Goal: Transaction & Acquisition: Subscribe to service/newsletter

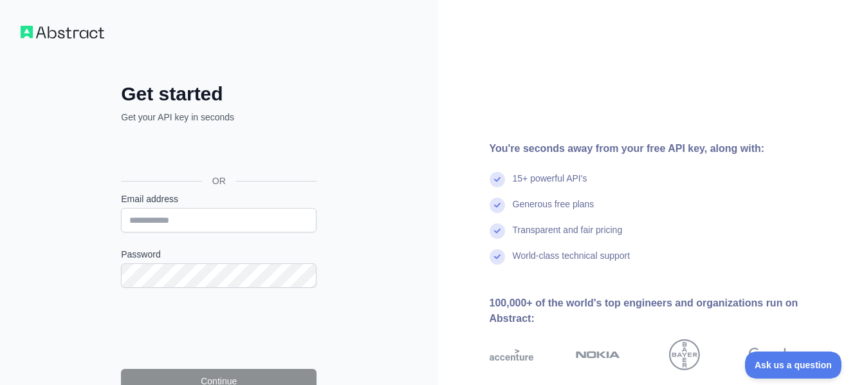
scroll to position [64, 0]
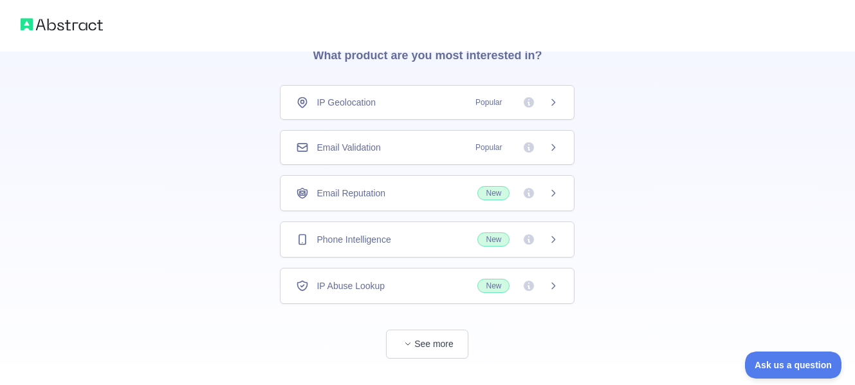
scroll to position [89, 0]
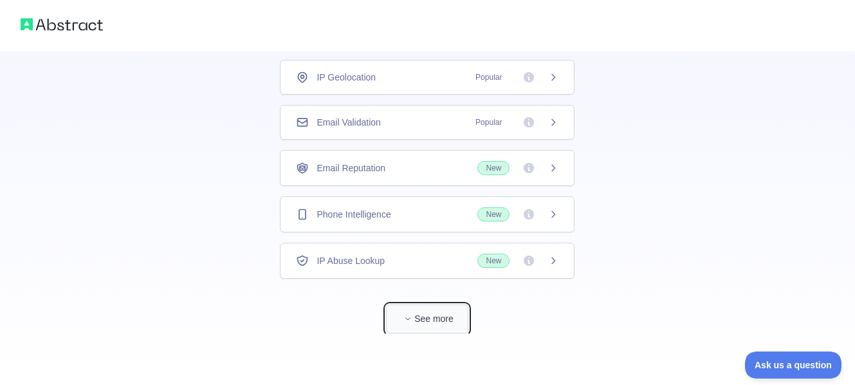
click at [446, 320] on button "See more" at bounding box center [427, 318] width 82 height 29
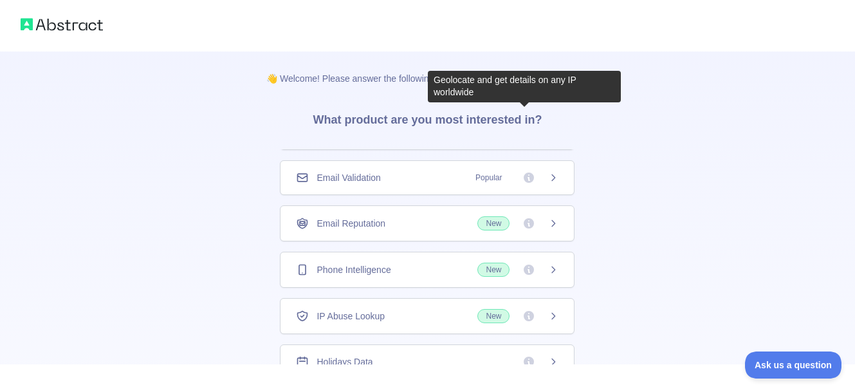
scroll to position [51, 0]
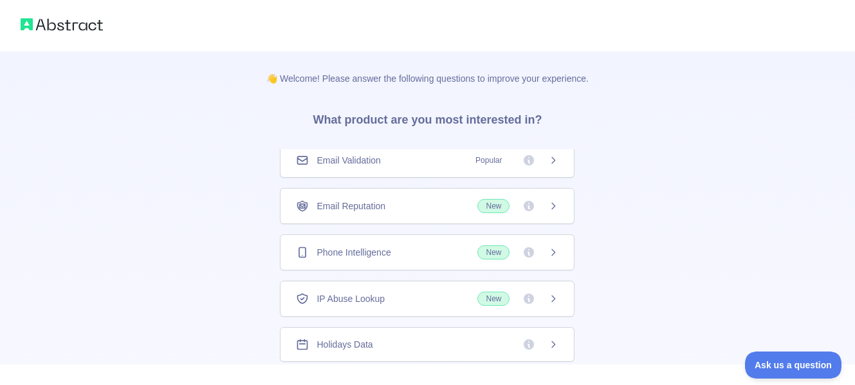
click at [548, 298] on icon at bounding box center [553, 298] width 10 height 10
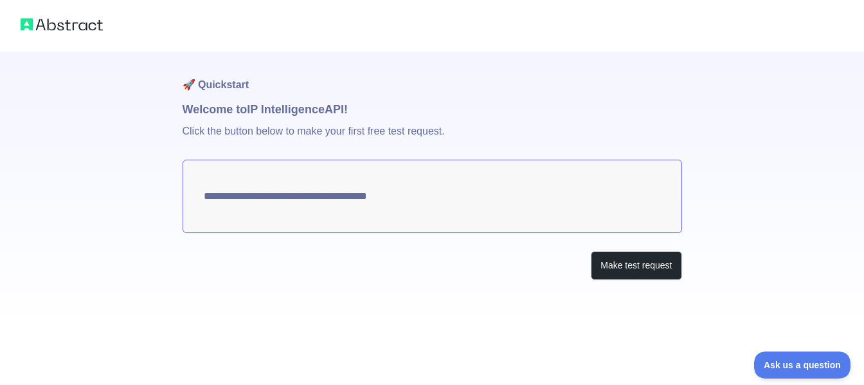
type textarea "**********"
click at [560, 204] on textarea "**********" at bounding box center [433, 195] width 500 height 73
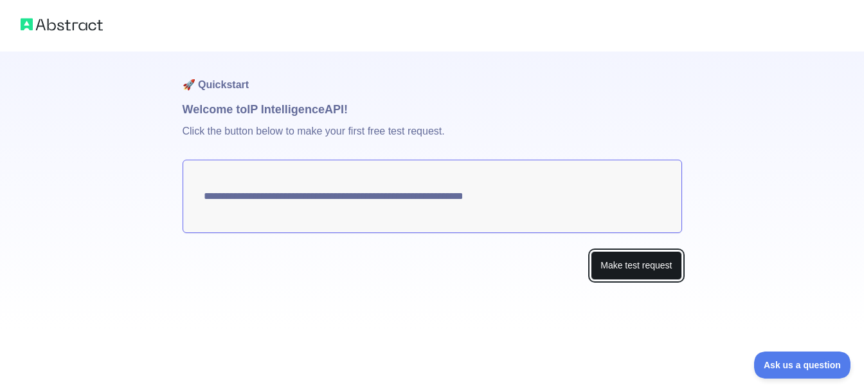
click at [618, 269] on button "Make test request" at bounding box center [636, 265] width 91 height 29
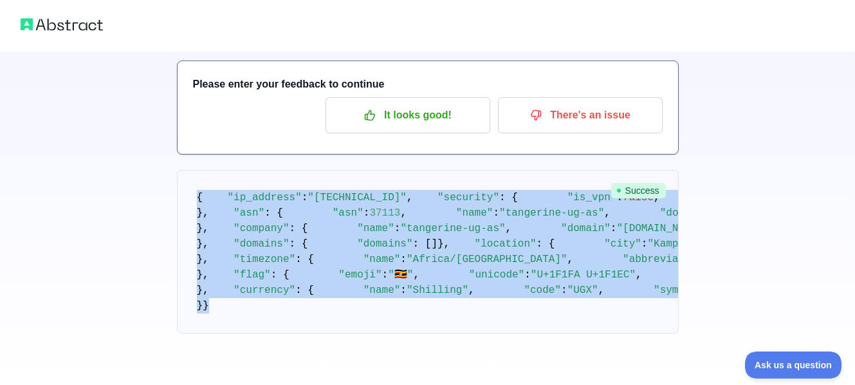
scroll to position [838, 0]
drag, startPoint x: 195, startPoint y: 207, endPoint x: 327, endPoint y: 367, distance: 207.4
click at [327, 316] on div "🚀 Quickstart Welcome to IP Intelligence API! Please enter your feedback to cont…" at bounding box center [427, 124] width 855 height 385
copy div "{ "ip_address" : "[TECHNICAL_ID]" , "security" : { "is_vpn" : false , "is_proxy…"
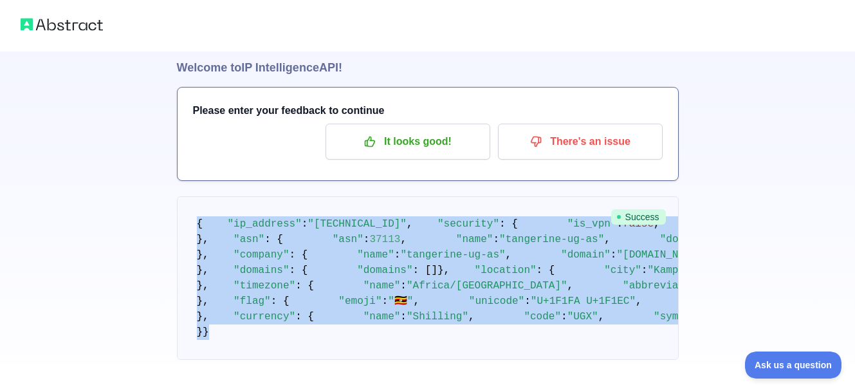
scroll to position [64, 0]
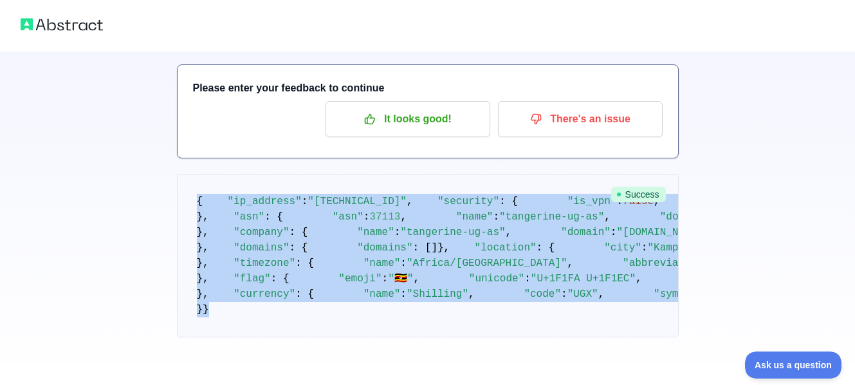
click at [498, 263] on pre "{ "ip_address" : "[TECHNICAL_ID]" , "security" : { "is_vpn" : false , "is_proxy…" at bounding box center [428, 255] width 502 height 163
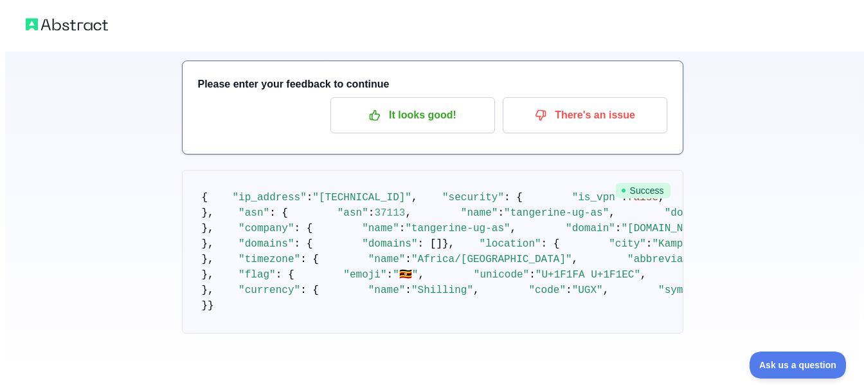
scroll to position [0, 0]
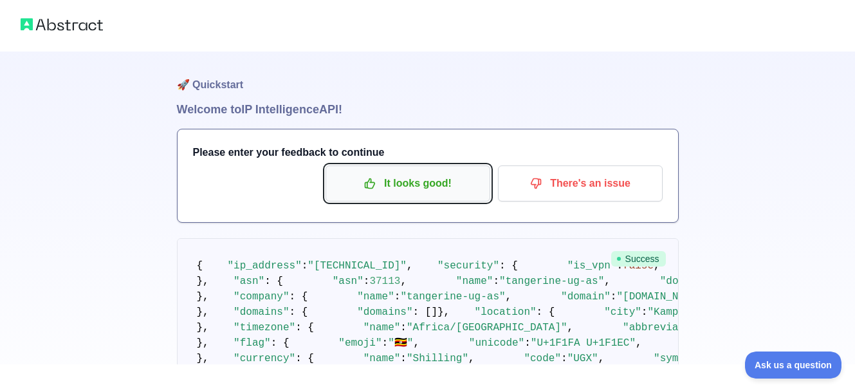
click at [390, 190] on p "It looks good!" at bounding box center [407, 183] width 145 height 22
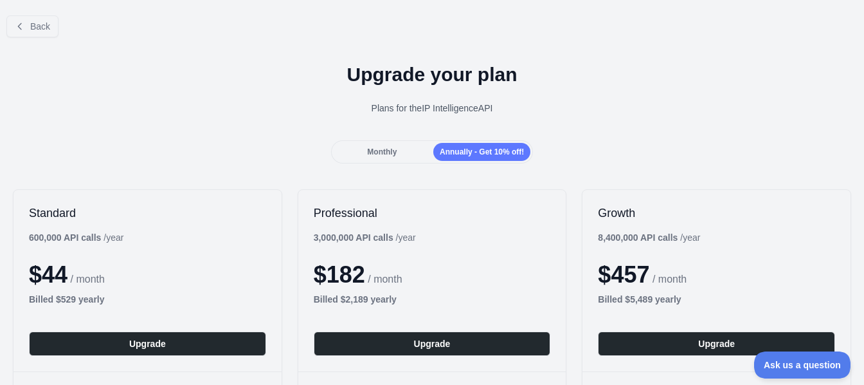
click at [368, 152] on span "Monthly" at bounding box center [382, 151] width 30 height 9
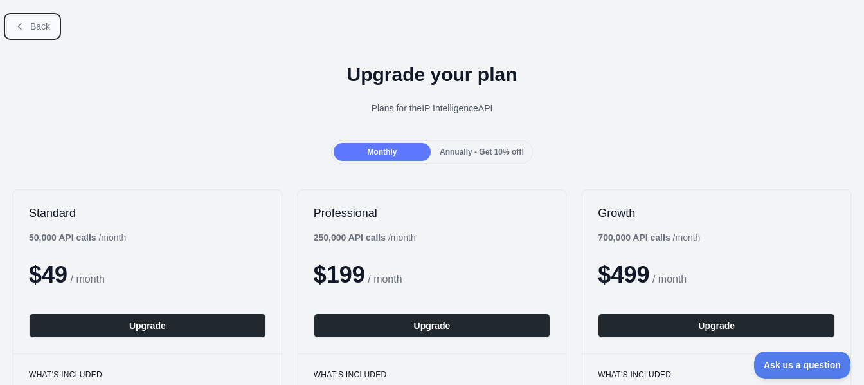
click at [44, 30] on span "Back" at bounding box center [40, 26] width 20 height 10
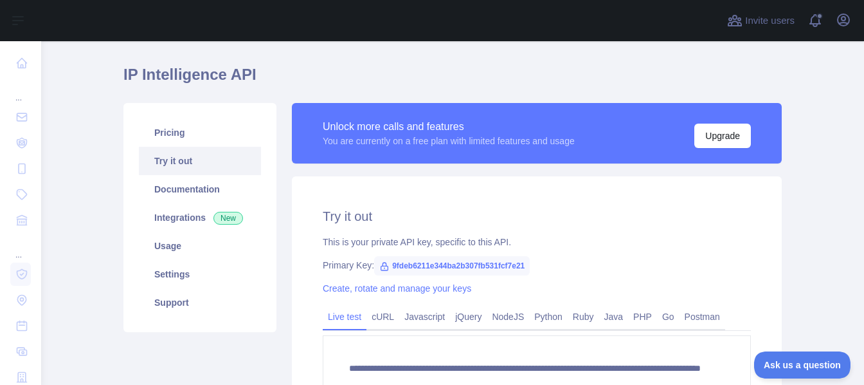
scroll to position [98, 0]
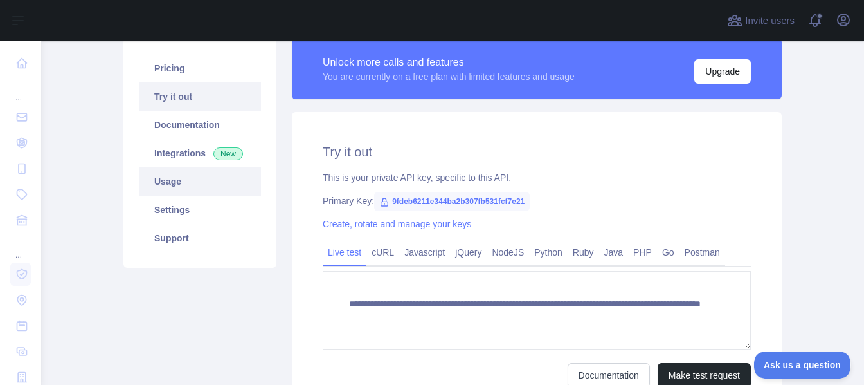
click at [157, 188] on link "Usage" at bounding box center [200, 181] width 122 height 28
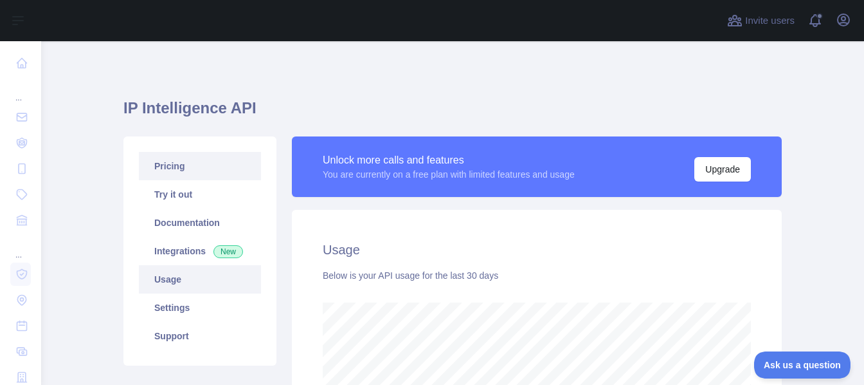
click at [181, 169] on link "Pricing" at bounding box center [200, 166] width 122 height 28
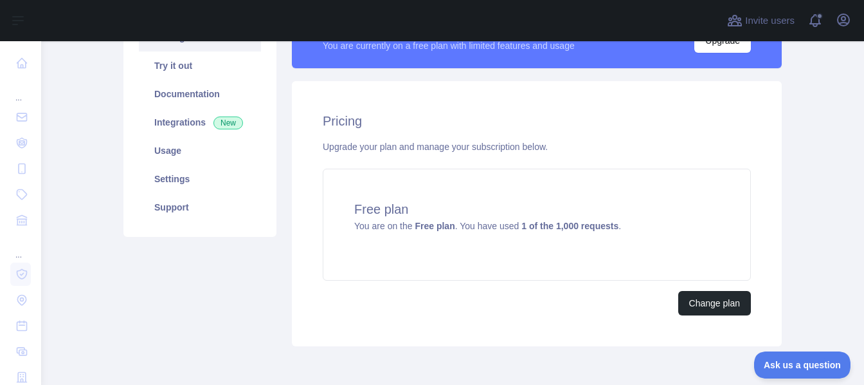
scroll to position [64, 0]
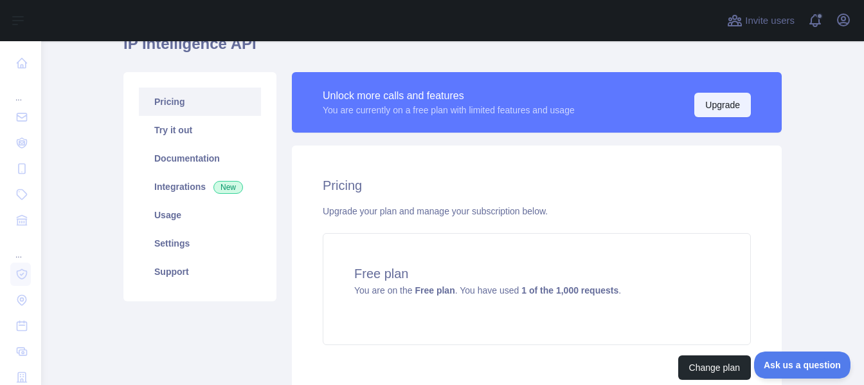
click at [727, 105] on button "Upgrade" at bounding box center [723, 105] width 57 height 24
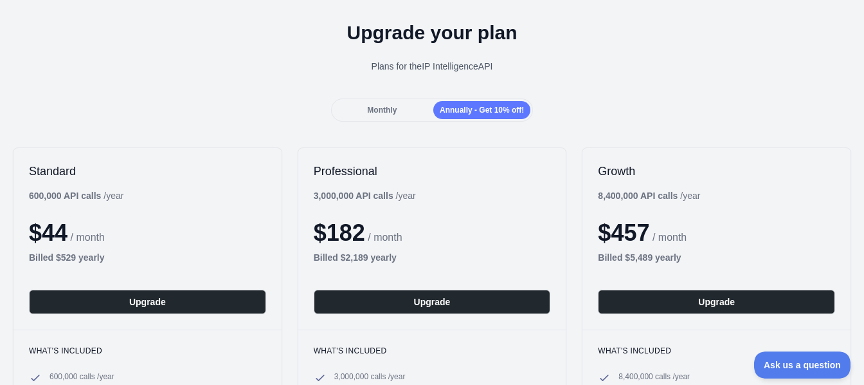
scroll to position [64, 0]
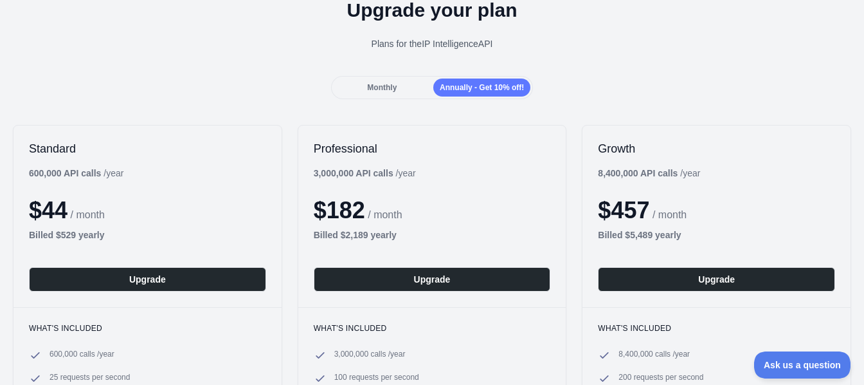
click at [378, 84] on span "Monthly" at bounding box center [382, 87] width 30 height 9
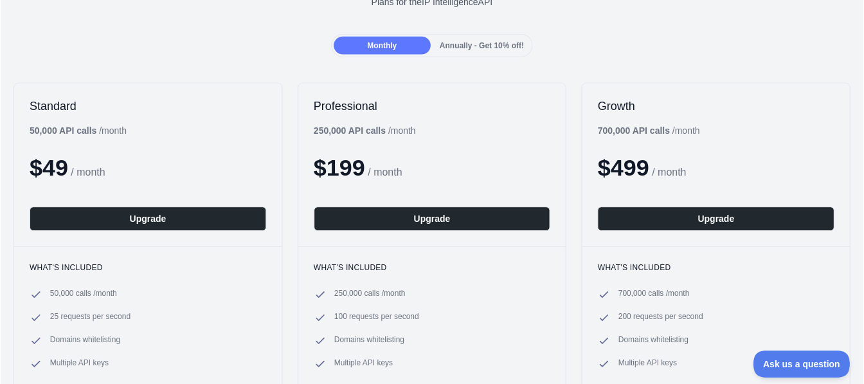
scroll to position [129, 0]
